Goal: Navigation & Orientation: Find specific page/section

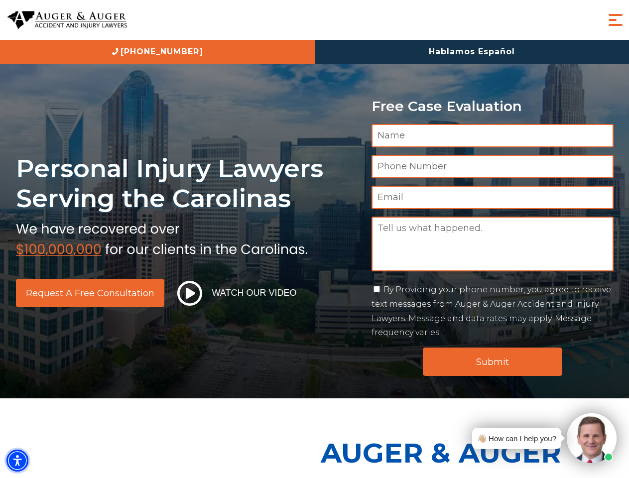
click at [17, 461] on img "Accessibility Menu" at bounding box center [17, 461] width 22 height 22
